Goal: Information Seeking & Learning: Learn about a topic

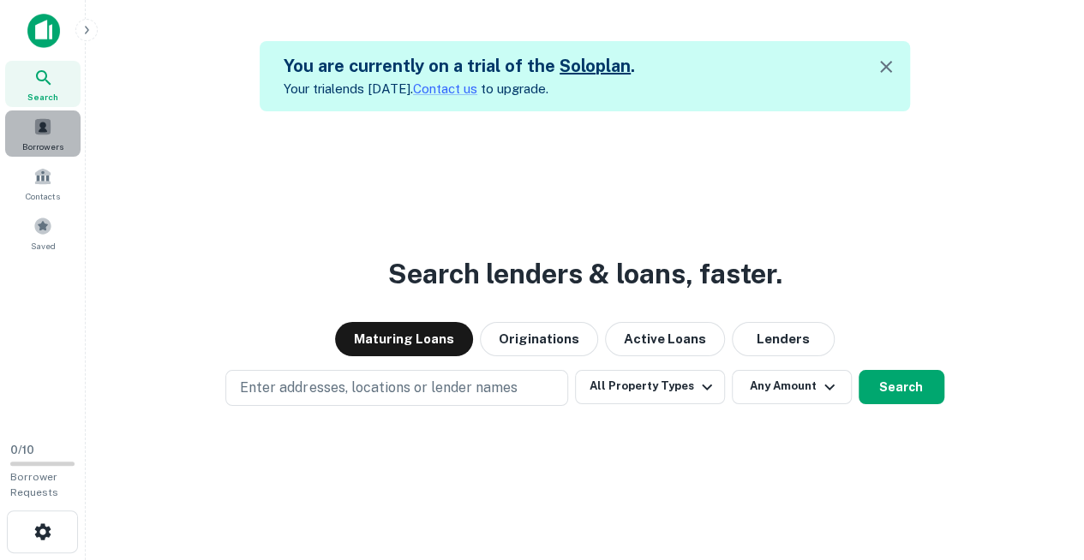
click at [39, 127] on span at bounding box center [42, 126] width 19 height 19
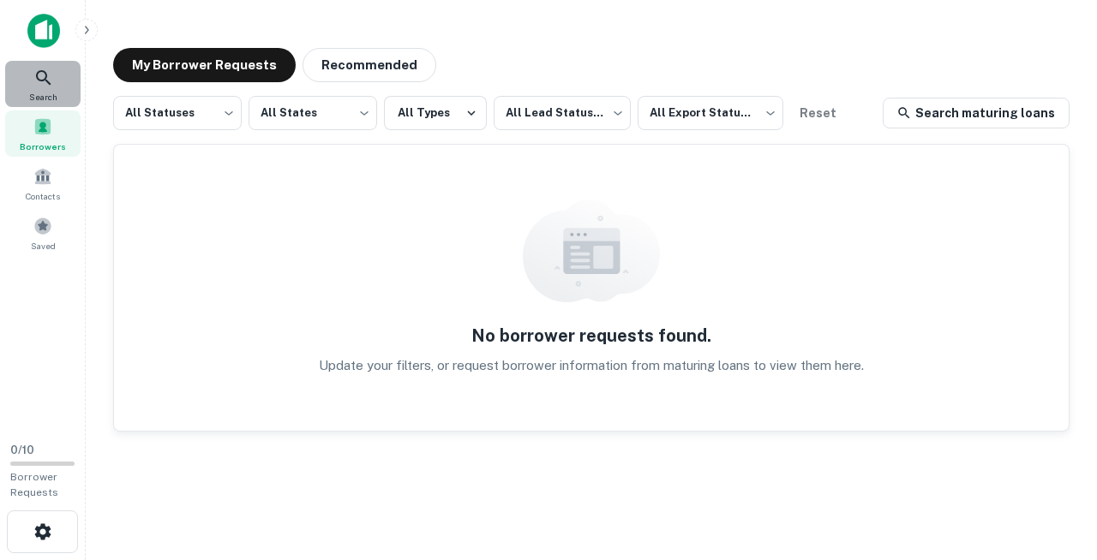
click at [33, 81] on icon at bounding box center [43, 78] width 21 height 21
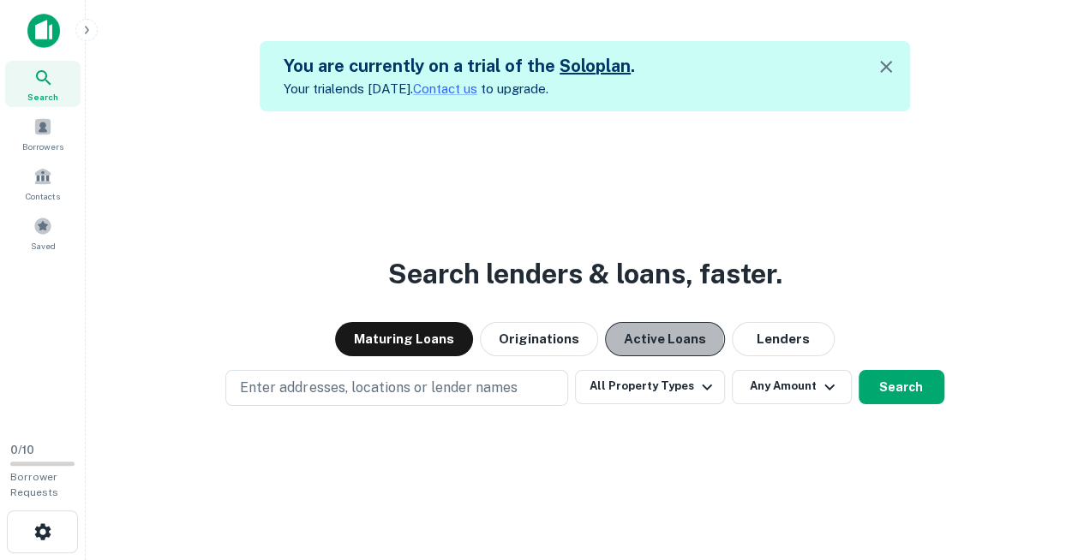
click at [636, 328] on button "Active Loans" at bounding box center [665, 339] width 120 height 34
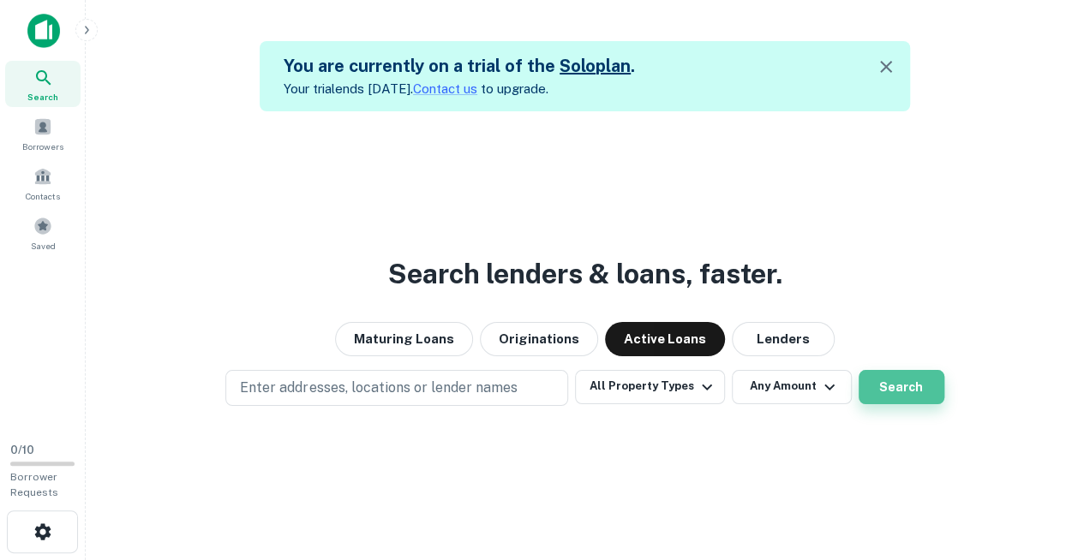
click at [916, 378] on button "Search" at bounding box center [902, 387] width 86 height 34
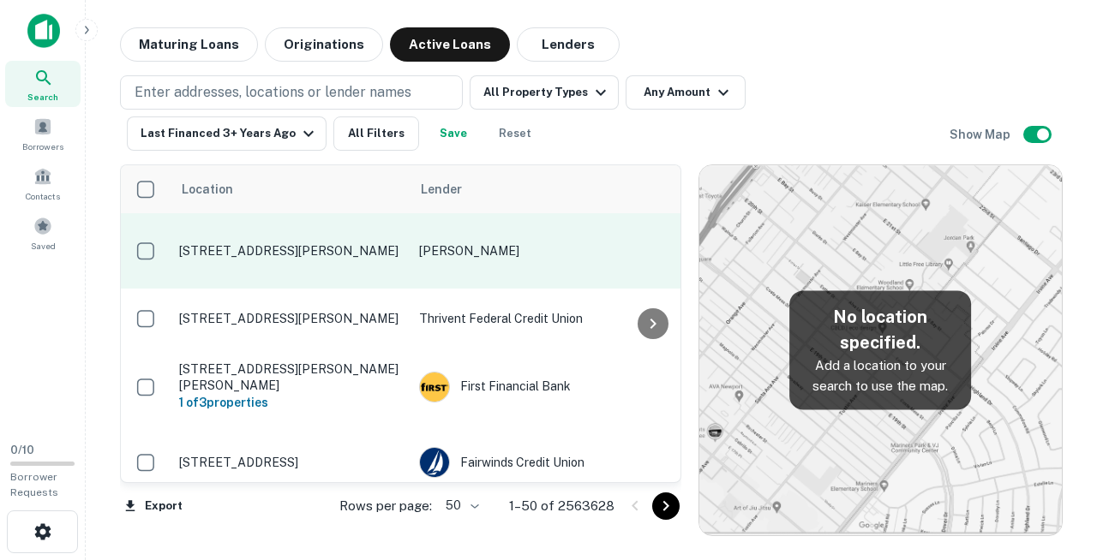
click at [473, 262] on td "[PERSON_NAME]" at bounding box center [547, 250] width 274 height 75
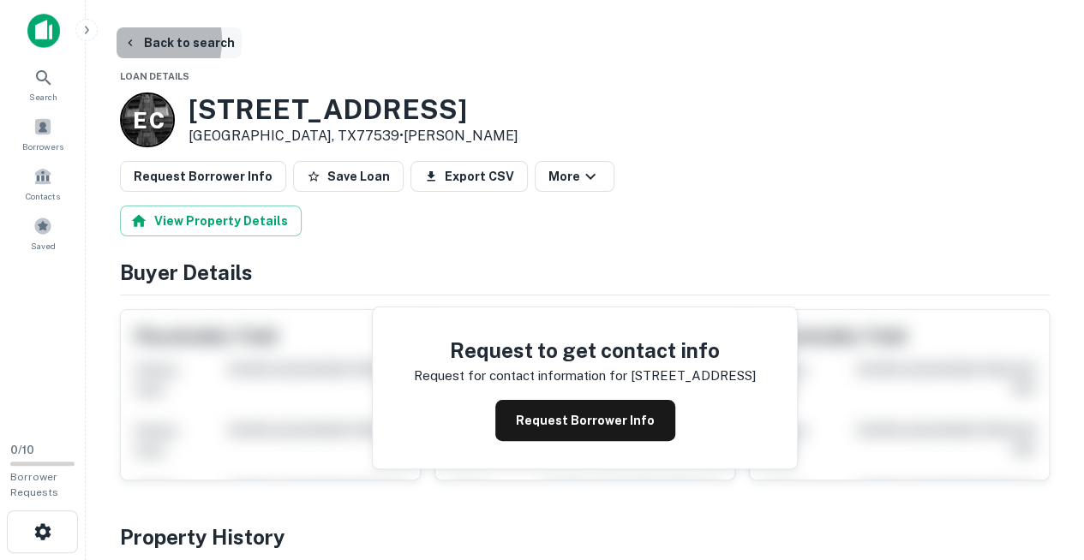
click at [130, 40] on icon "button" at bounding box center [130, 43] width 14 height 14
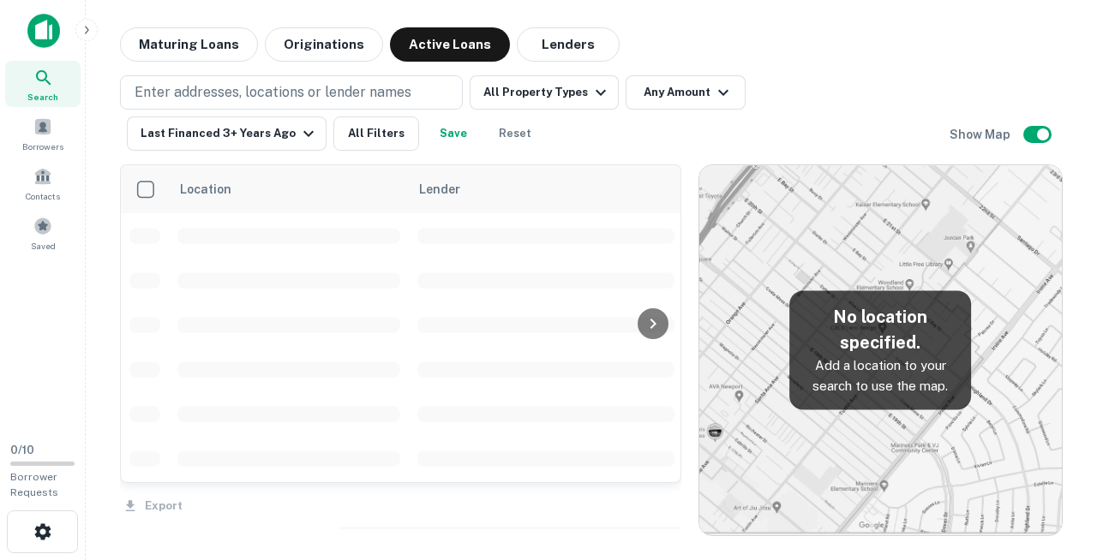
scroll to position [242, 0]
click at [667, 81] on button "Any Amount" at bounding box center [685, 92] width 120 height 34
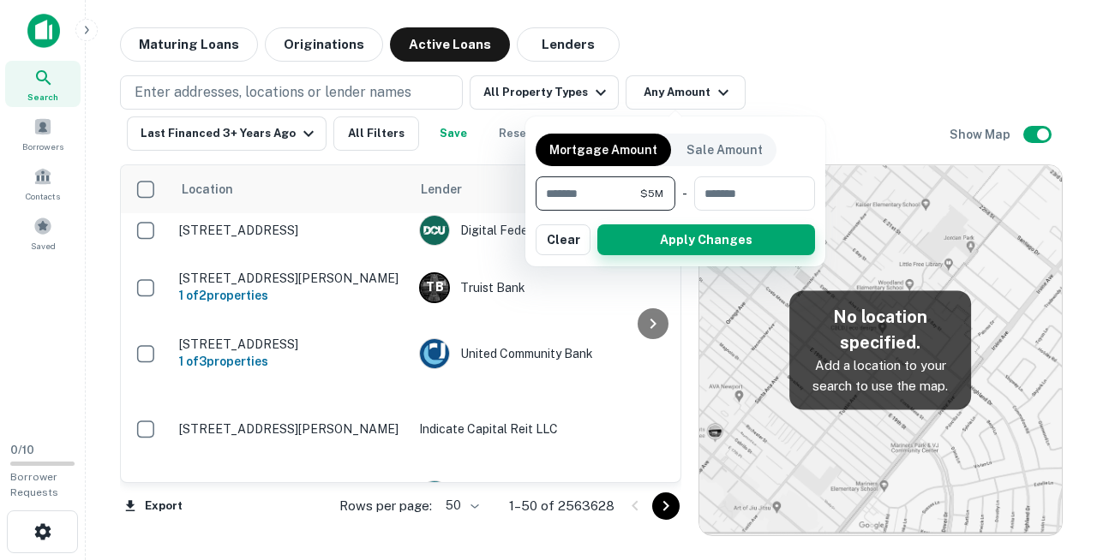
type input "*******"
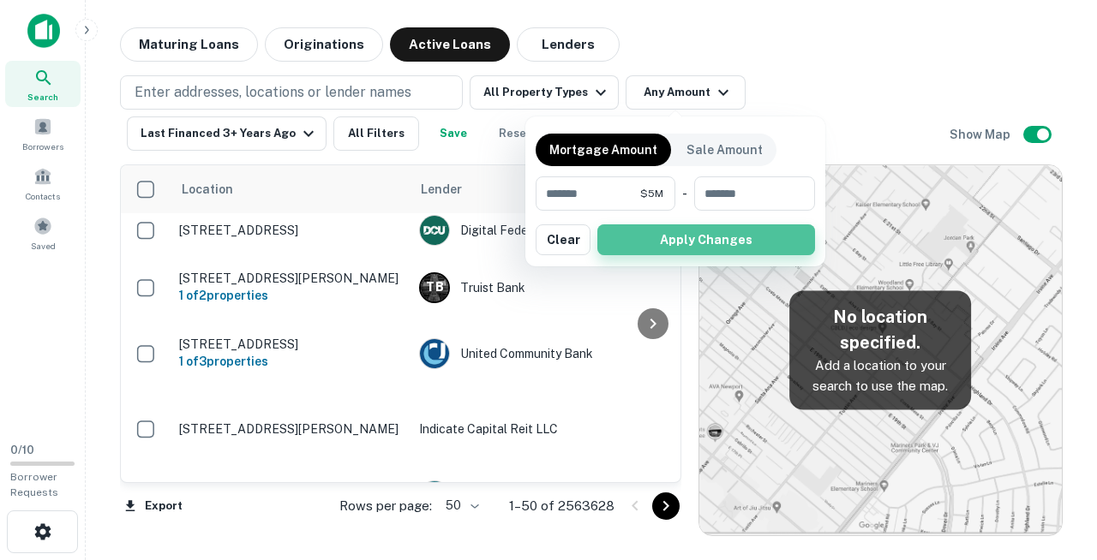
click at [732, 235] on button "Apply Changes" at bounding box center [706, 239] width 218 height 31
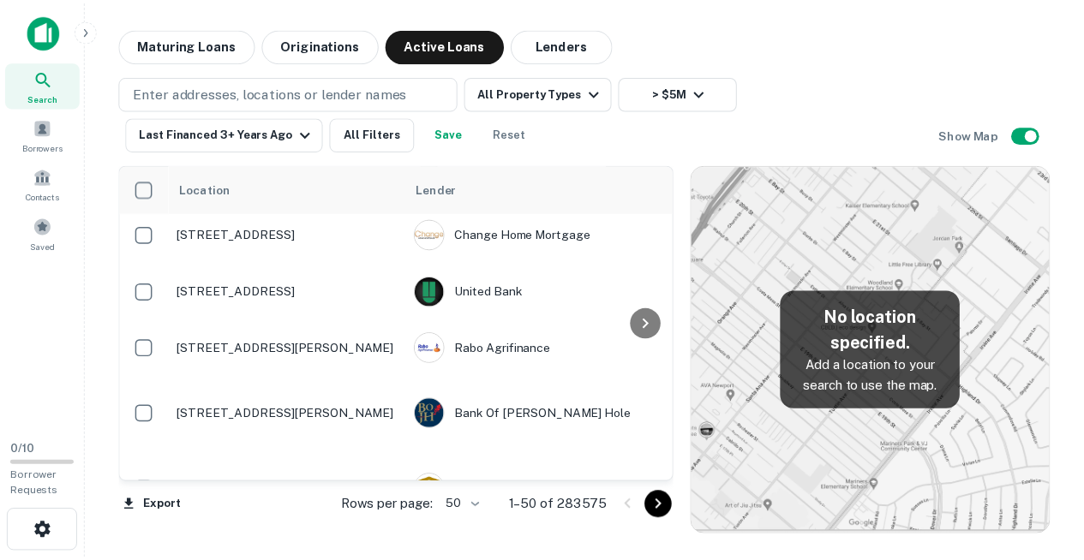
scroll to position [482, 0]
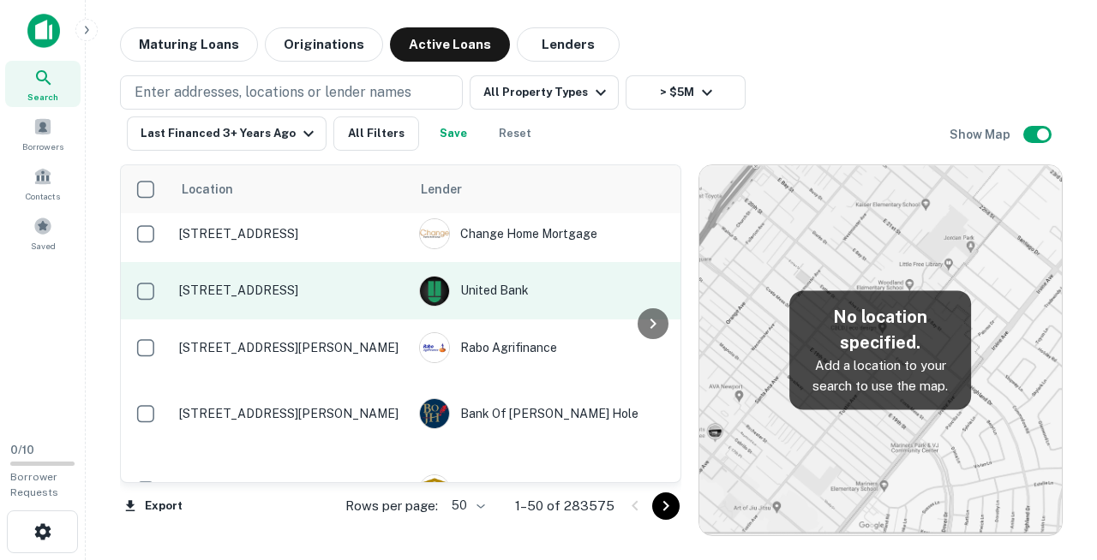
click at [293, 292] on p "[STREET_ADDRESS]" at bounding box center [290, 290] width 223 height 15
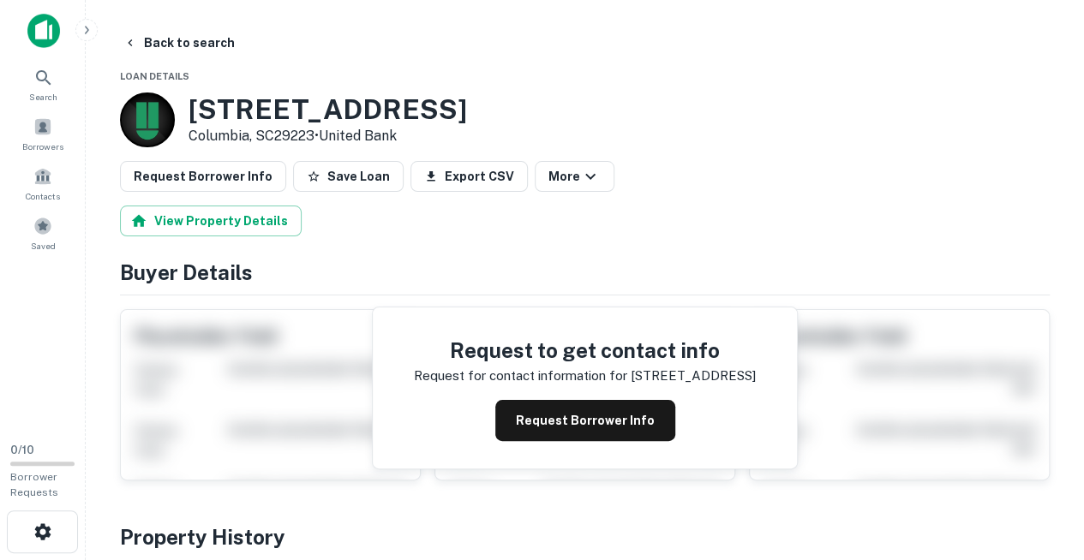
drag, startPoint x: 190, startPoint y: 100, endPoint x: 392, endPoint y: 100, distance: 202.2
click at [392, 100] on h3 "[STREET_ADDRESS]" at bounding box center [328, 109] width 278 height 33
